Goal: Task Accomplishment & Management: Use online tool/utility

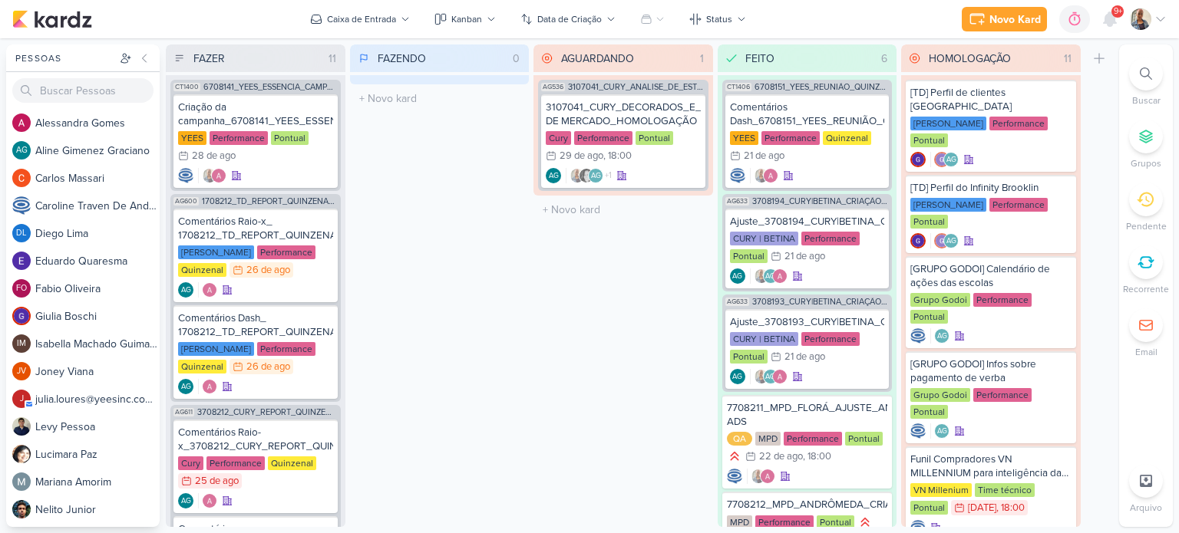
scroll to position [77, 0]
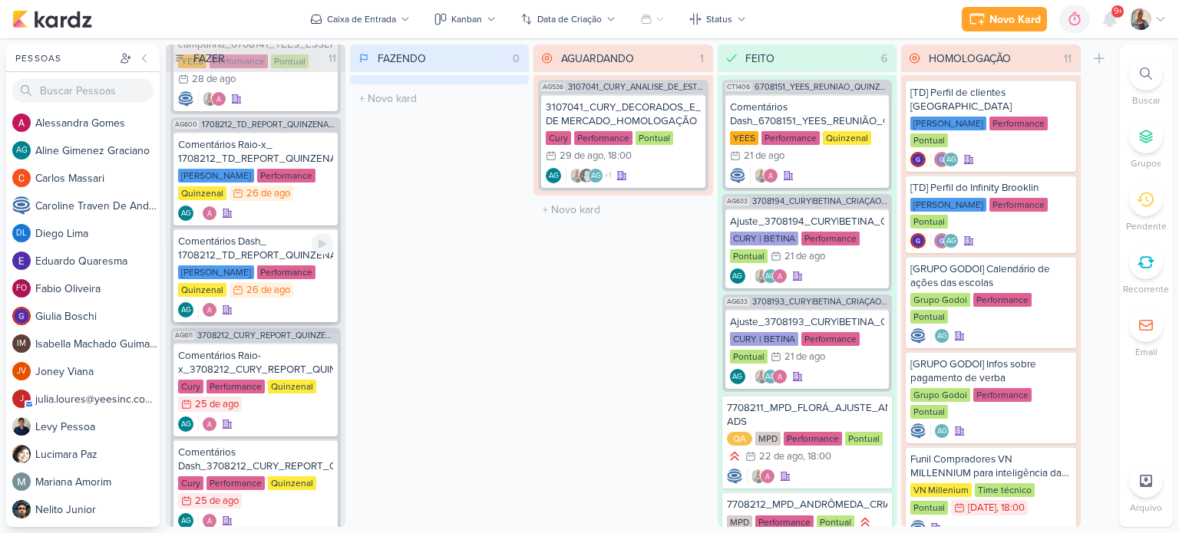
click at [263, 245] on div "Comentários Dash_ 1708212_TD_REPORT_QUINZENAL_27.08" at bounding box center [255, 249] width 155 height 28
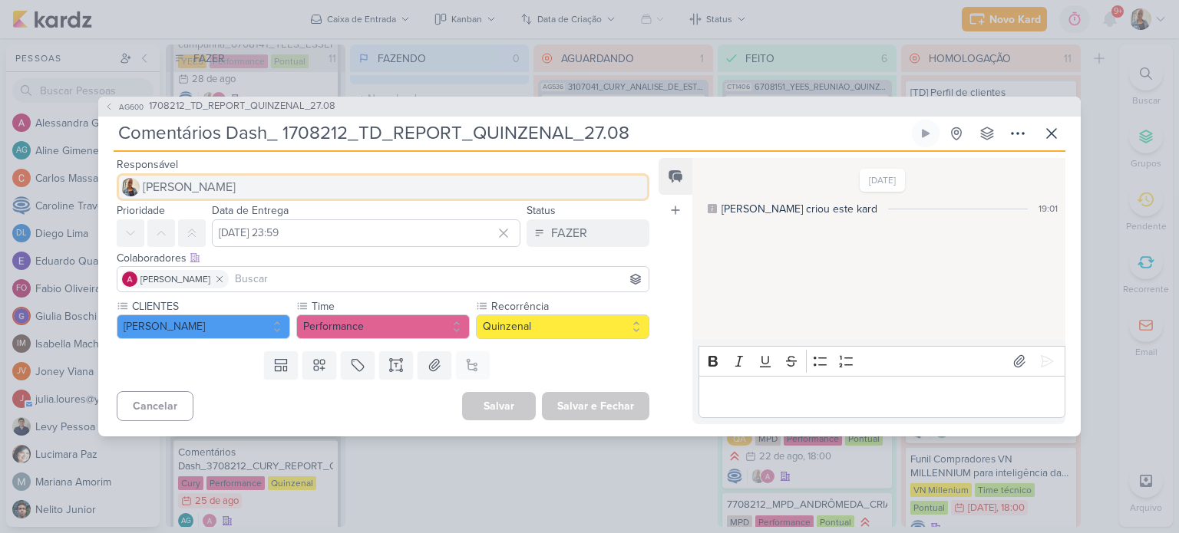
click at [228, 186] on button "[PERSON_NAME]" at bounding box center [383, 187] width 533 height 28
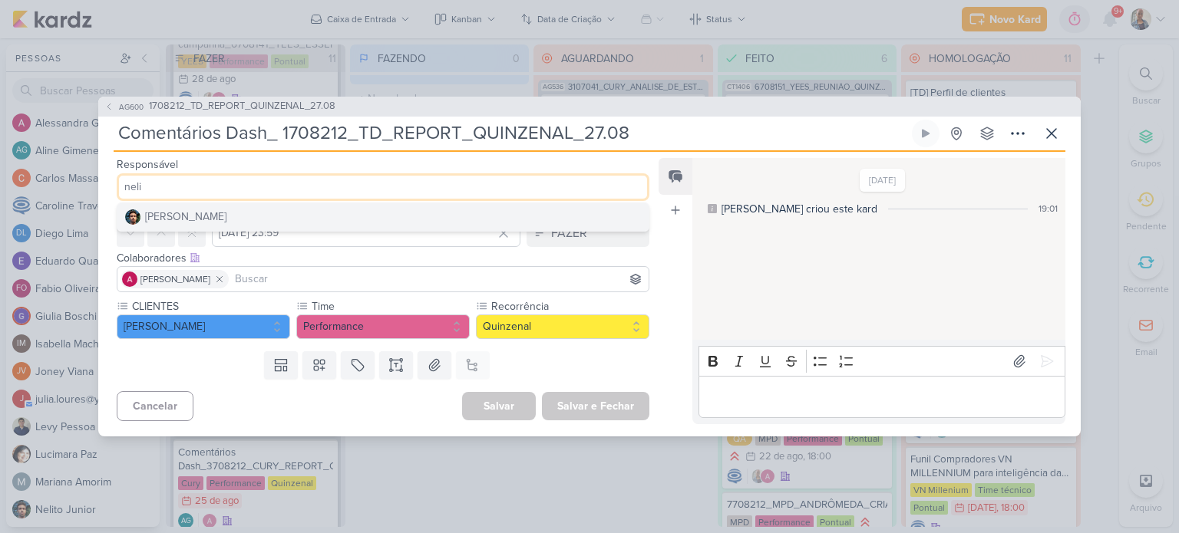
type input "neli"
click at [226, 212] on button "[PERSON_NAME]" at bounding box center [382, 217] width 531 height 28
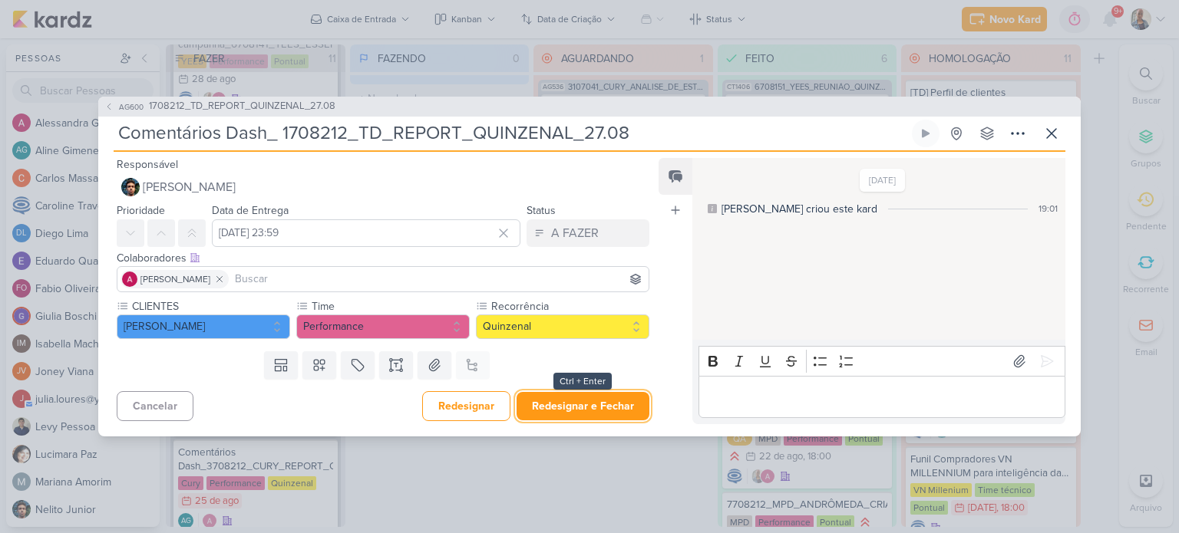
click at [574, 401] on button "Redesignar e Fechar" at bounding box center [583, 406] width 133 height 28
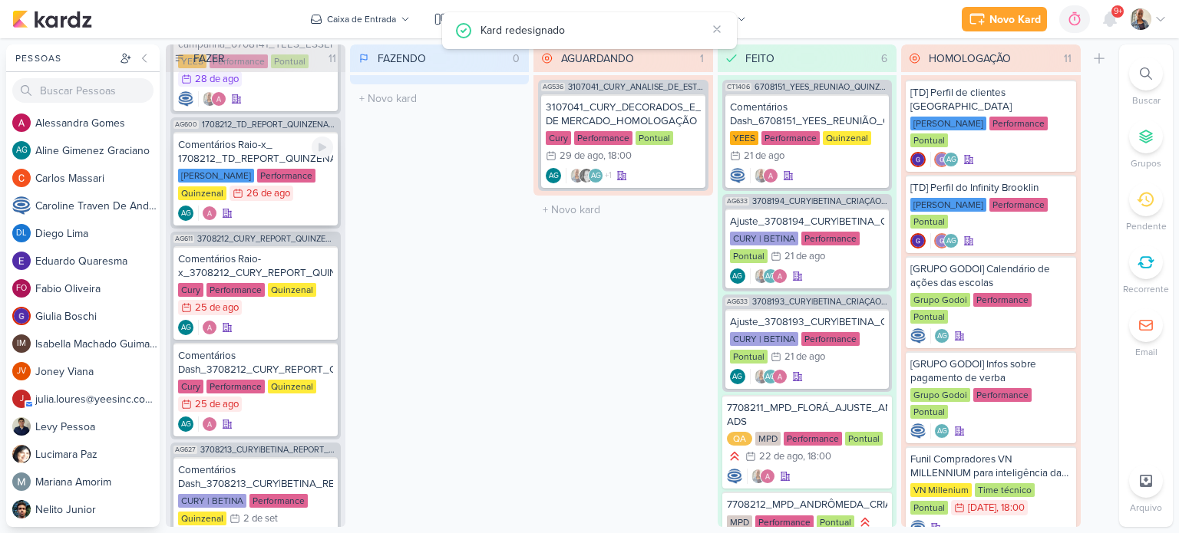
click at [266, 159] on div "Comentários Raio-x_ 1708212_TD_REPORT_QUINZENAL_27.08" at bounding box center [255, 152] width 155 height 28
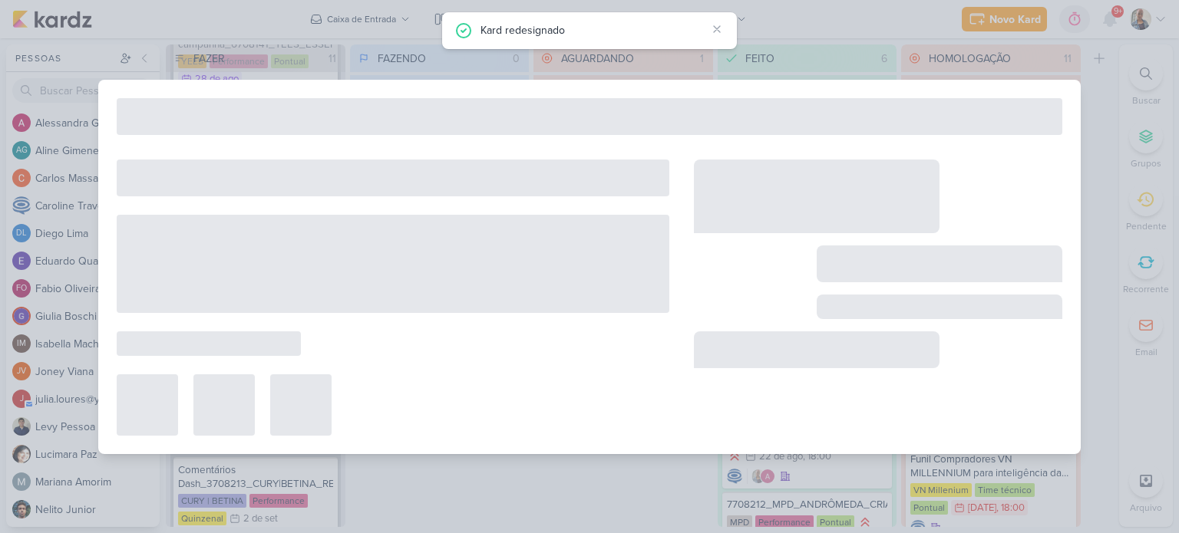
type input "Comentários Raio-x_ 1708212_TD_REPORT_QUINZENAL_27.08"
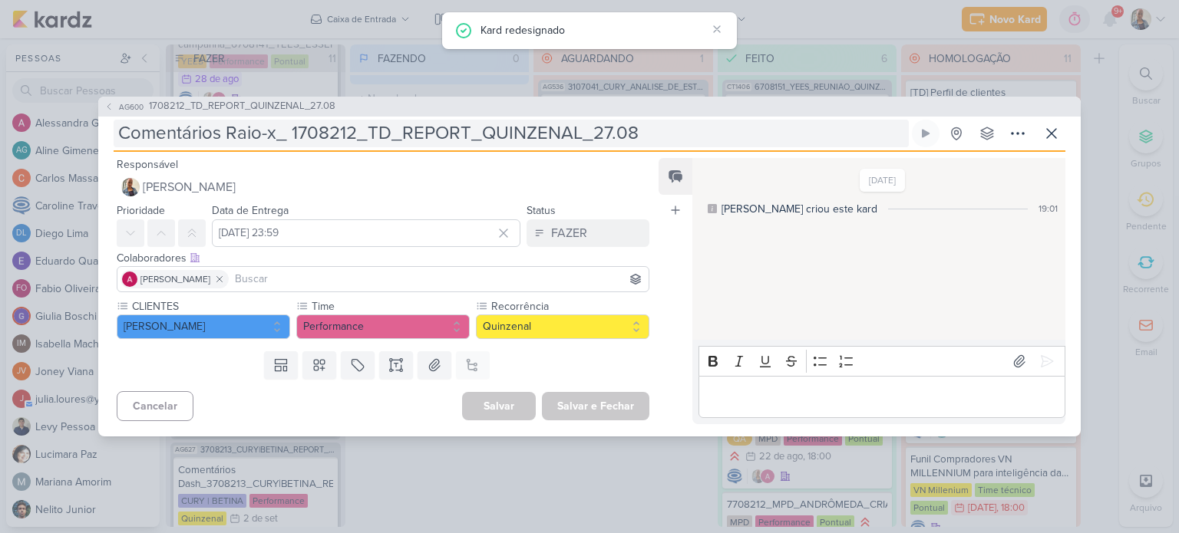
click at [262, 137] on input "Comentários Raio-x_ 1708212_TD_REPORT_QUINZENAL_27.08" at bounding box center [511, 134] width 795 height 28
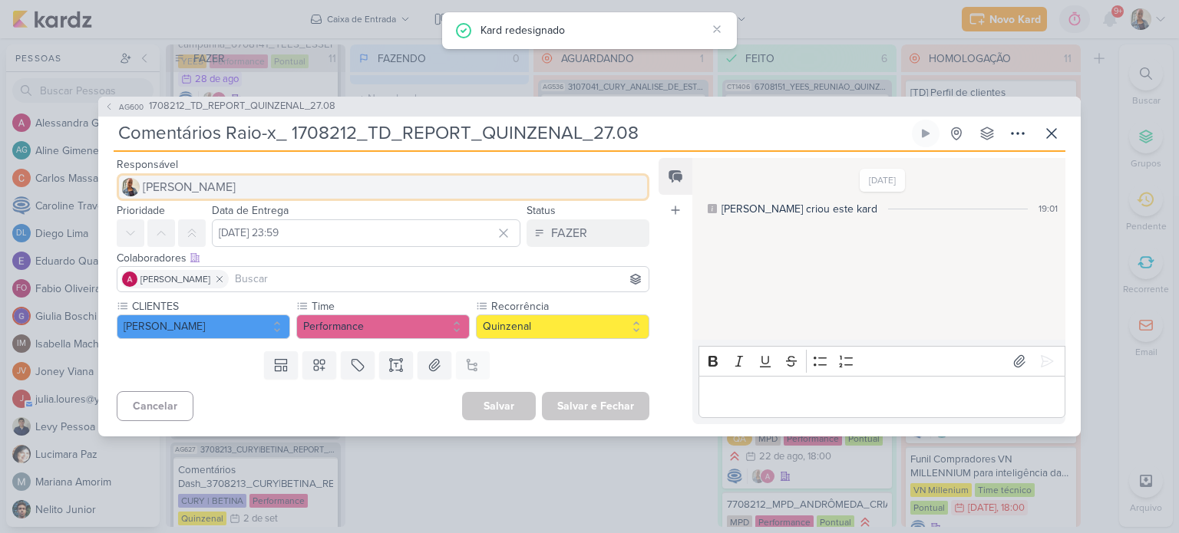
click at [201, 190] on span "[PERSON_NAME]" at bounding box center [189, 187] width 93 height 18
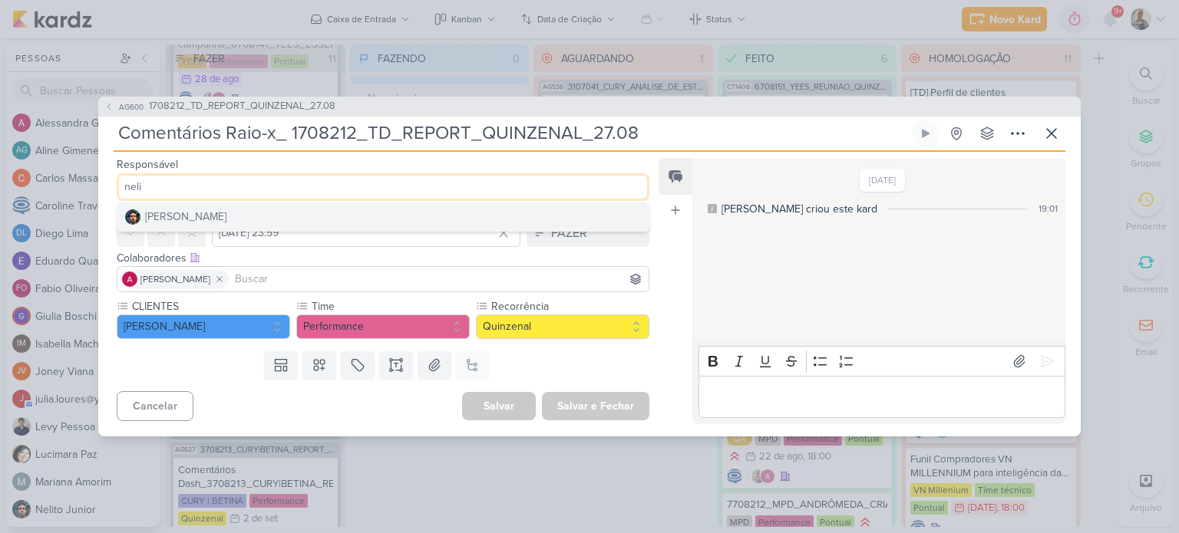
type input "neli"
click at [198, 204] on button "[PERSON_NAME]" at bounding box center [382, 217] width 531 height 28
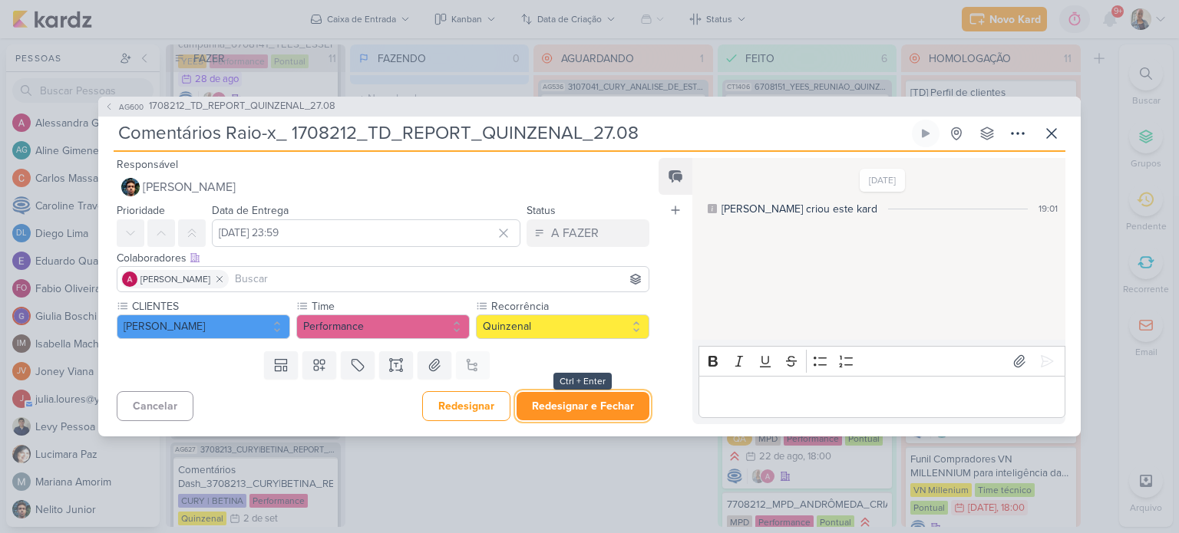
click at [561, 396] on button "Redesignar e Fechar" at bounding box center [583, 406] width 133 height 28
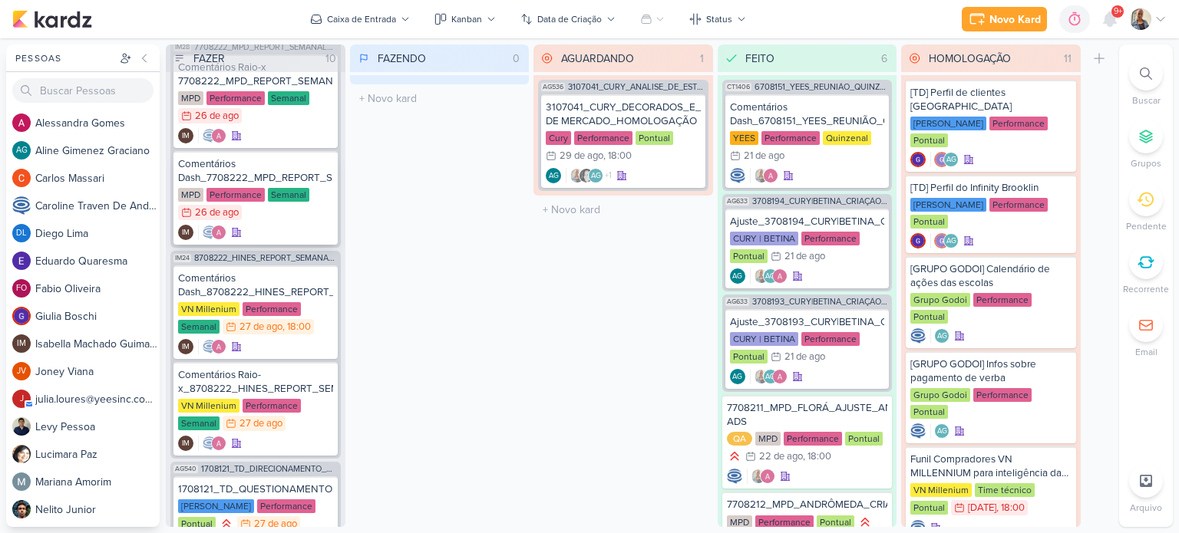
scroll to position [614, 0]
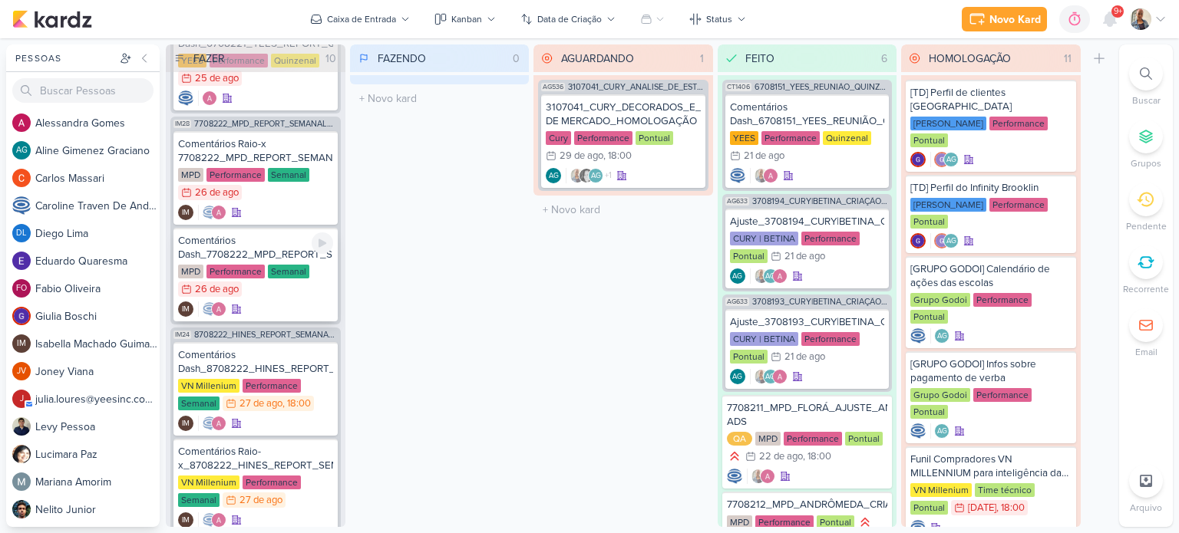
click at [257, 302] on div "IM" at bounding box center [255, 309] width 155 height 15
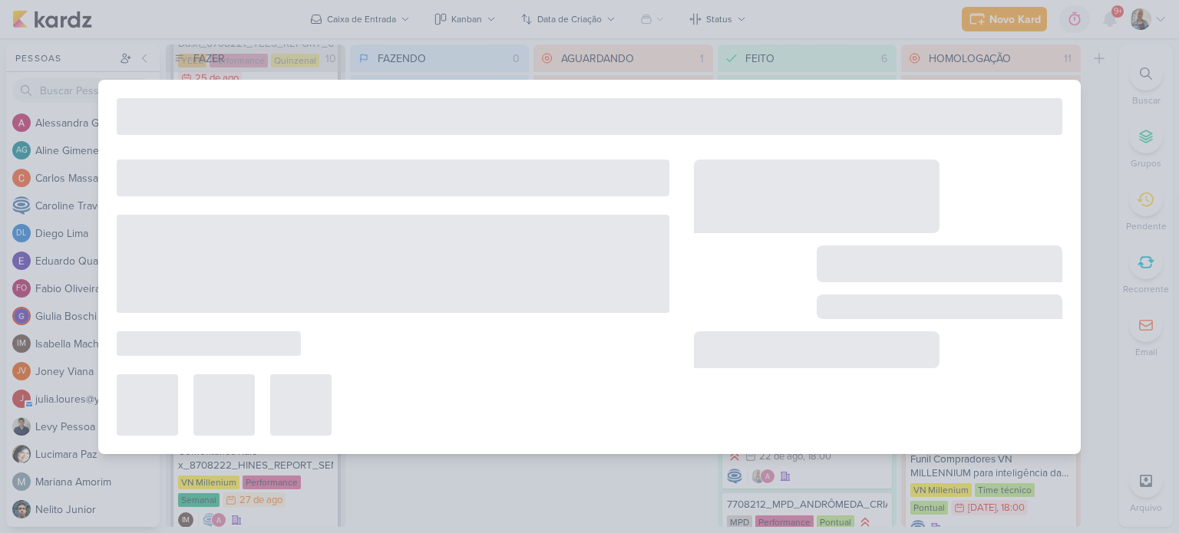
type input "Comentários Dash_7708222_MPD_REPORT_SEMANAL_27.08"
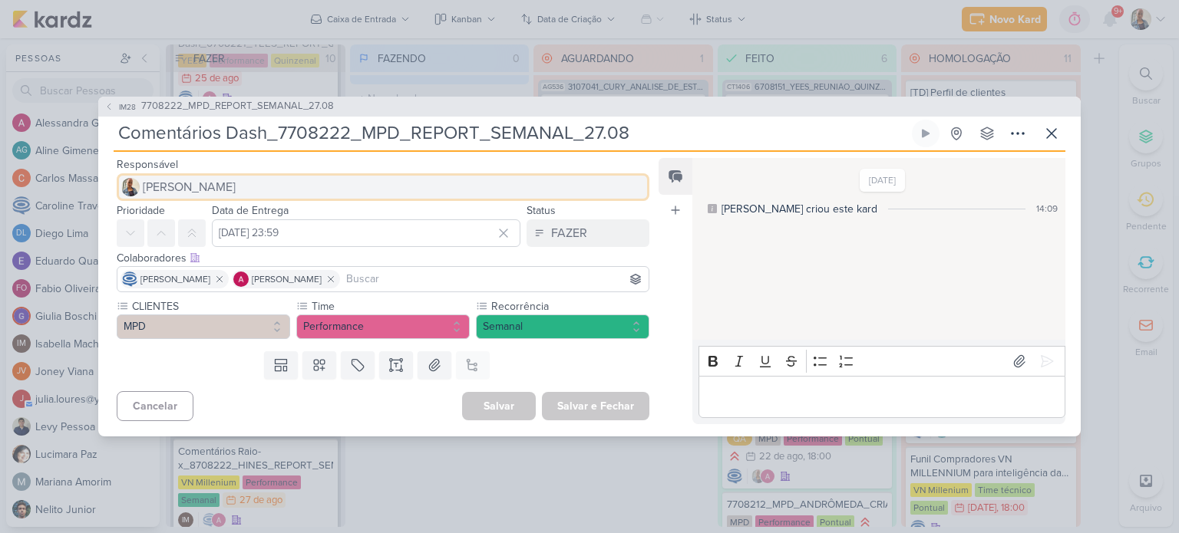
click at [213, 181] on button "[PERSON_NAME]" at bounding box center [383, 187] width 533 height 28
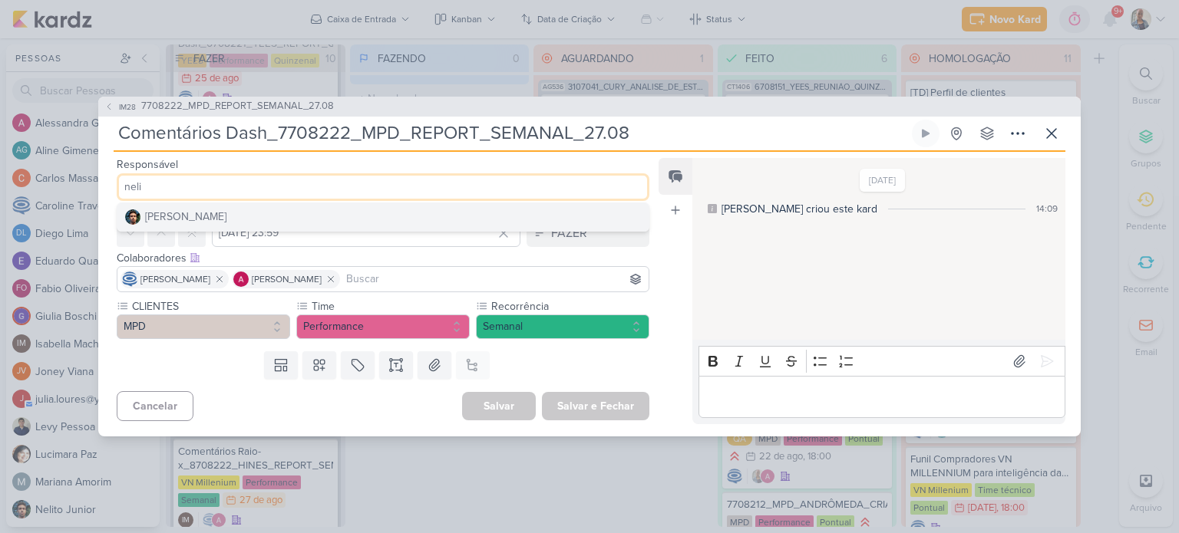
type input "neli"
click at [226, 219] on button "[PERSON_NAME]" at bounding box center [382, 217] width 531 height 28
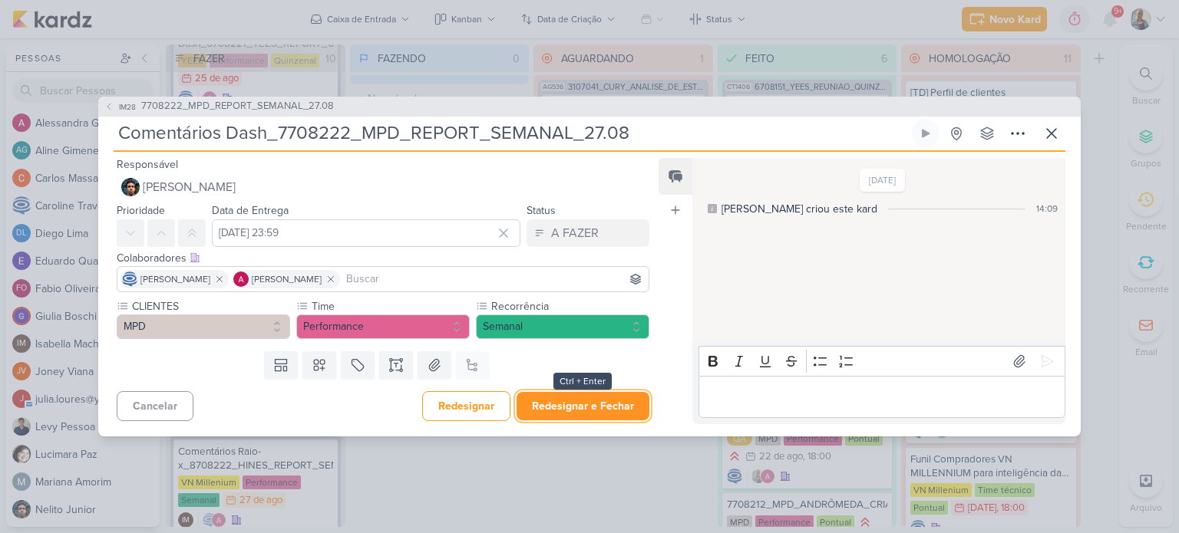
click at [567, 398] on button "Redesignar e Fechar" at bounding box center [583, 406] width 133 height 28
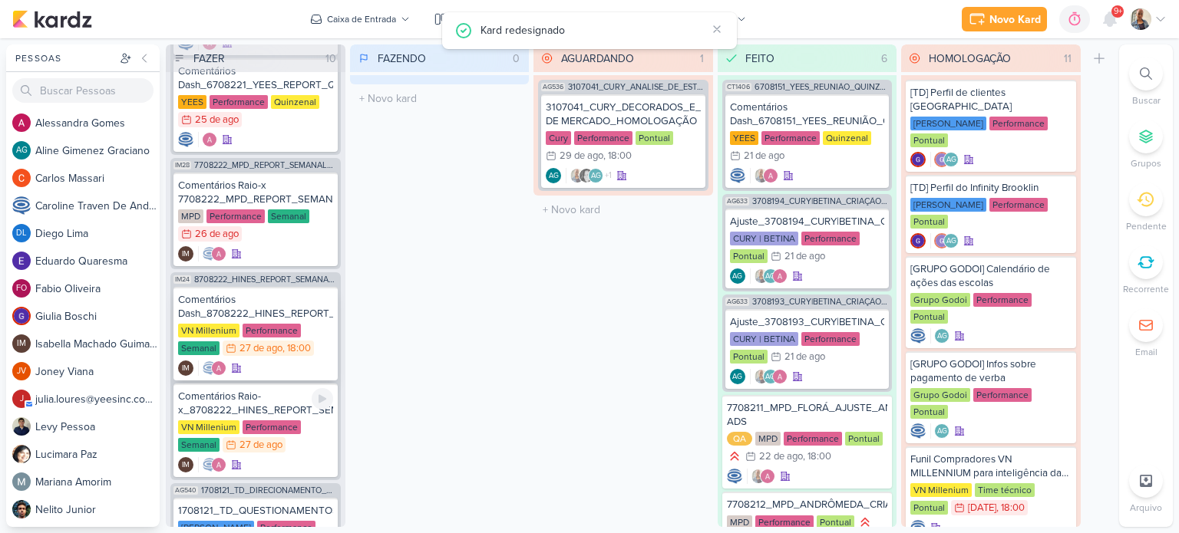
scroll to position [537, 0]
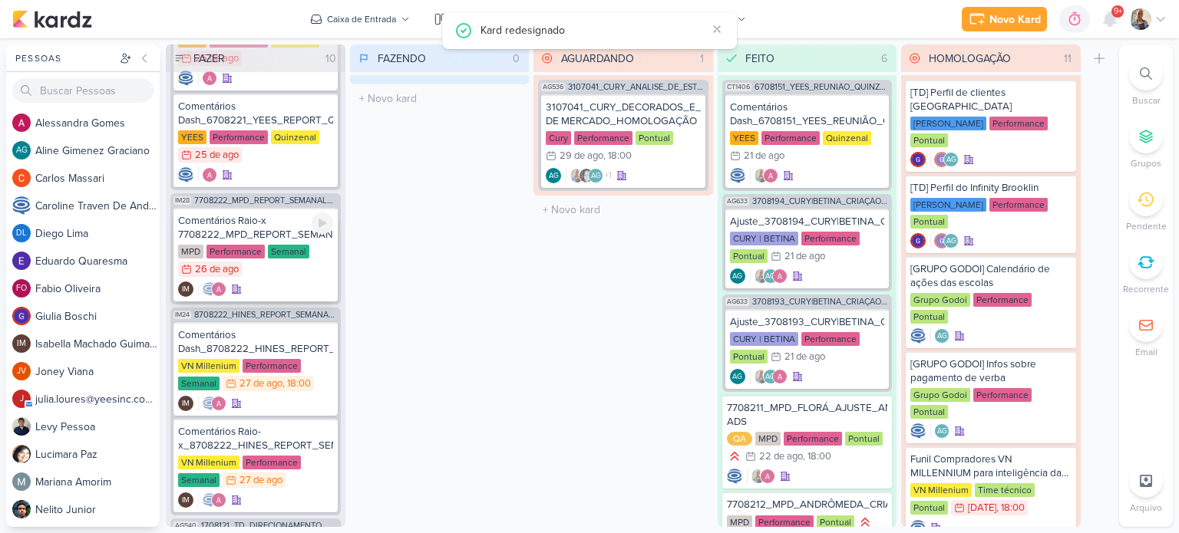
click at [249, 220] on div "Comentários Raio-x 7708222_MPD_REPORT_SEMANAL_27.08" at bounding box center [255, 228] width 155 height 28
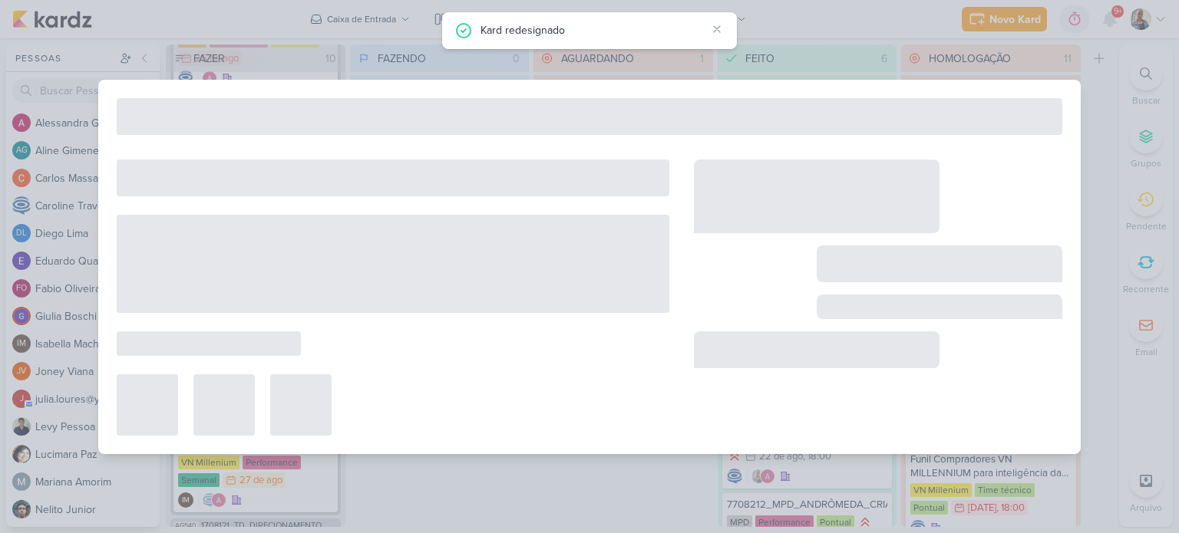
type input "Comentários Raio-x 7708222_MPD_REPORT_SEMANAL_27.08"
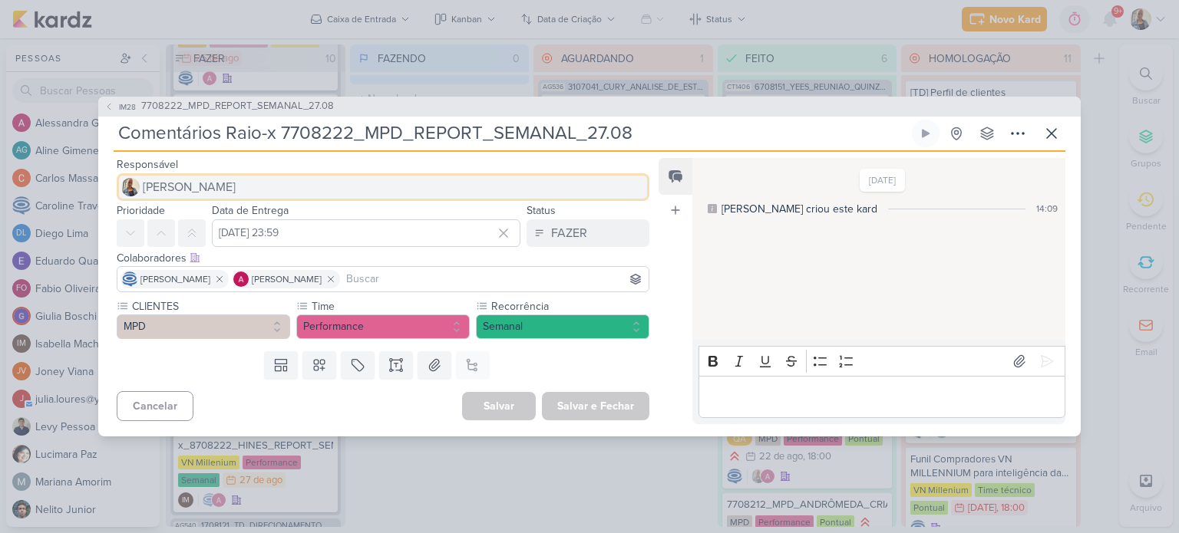
click at [214, 193] on button "[PERSON_NAME]" at bounding box center [383, 187] width 533 height 28
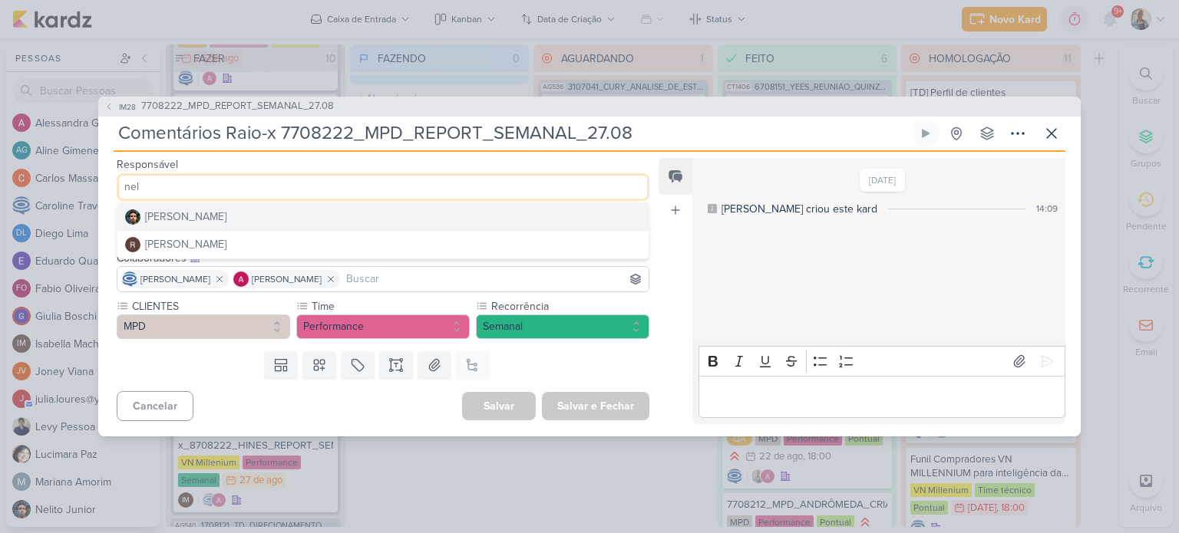
type input "nel"
click at [213, 213] on button "[PERSON_NAME]" at bounding box center [382, 217] width 531 height 28
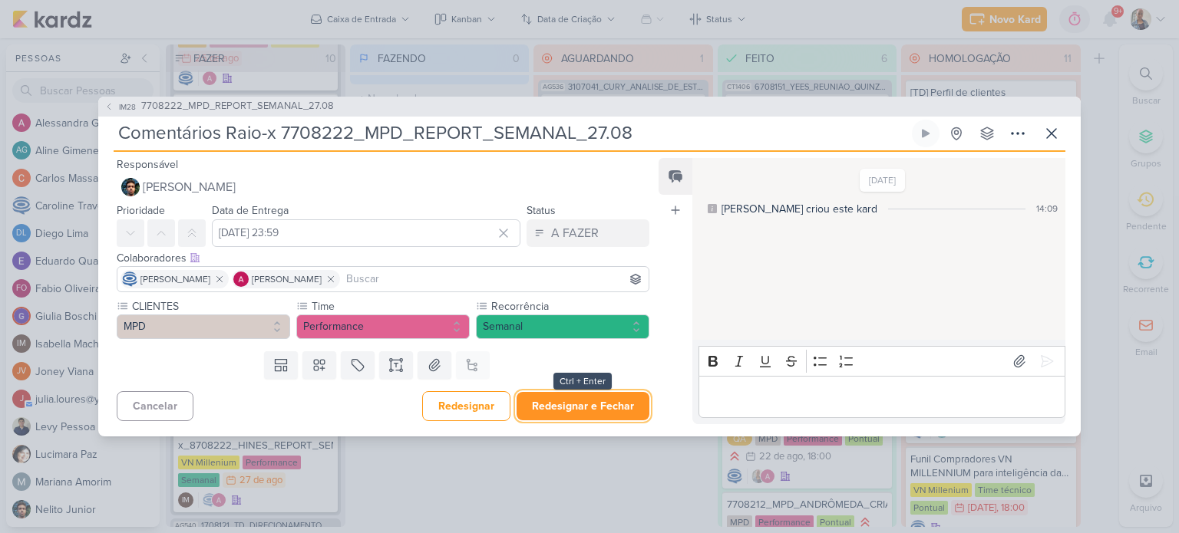
click at [589, 398] on button "Redesignar e Fechar" at bounding box center [583, 406] width 133 height 28
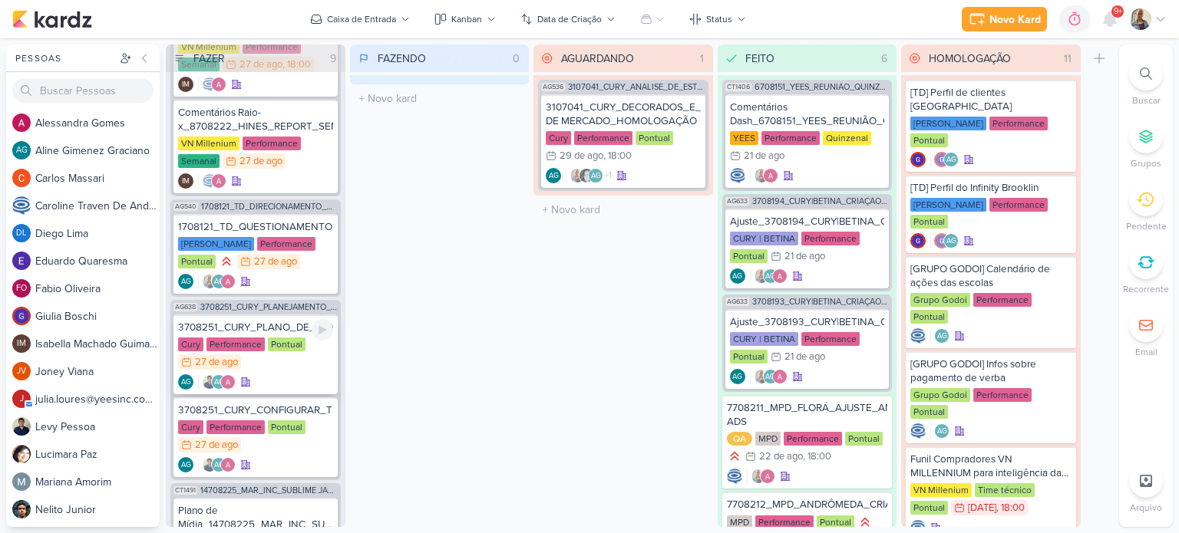
scroll to position [767, 0]
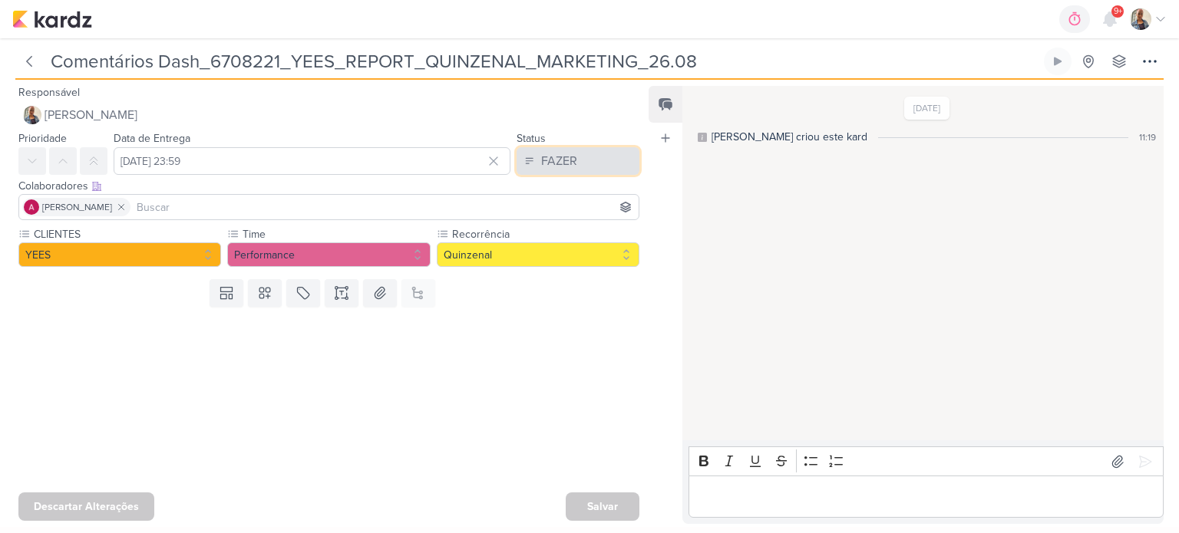
click at [530, 157] on button "FAZER" at bounding box center [578, 161] width 123 height 28
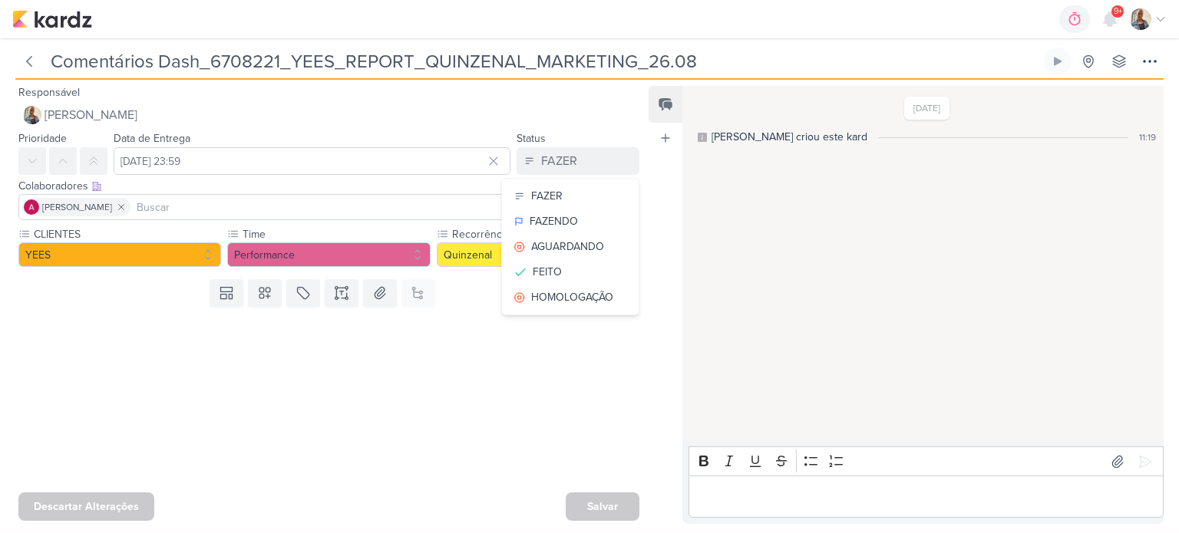
click at [390, 418] on div at bounding box center [322, 399] width 645 height 173
